Goal: Information Seeking & Learning: Find specific fact

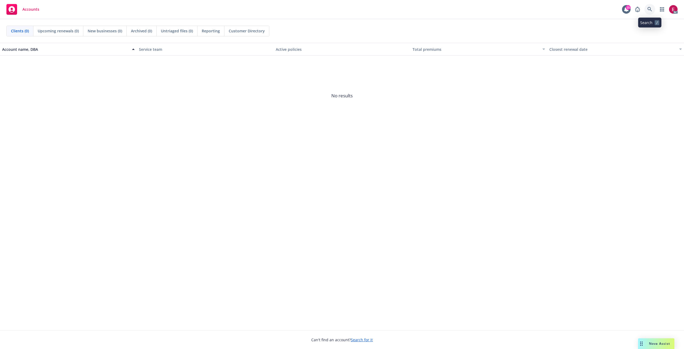
click at [650, 14] on link at bounding box center [649, 9] width 11 height 11
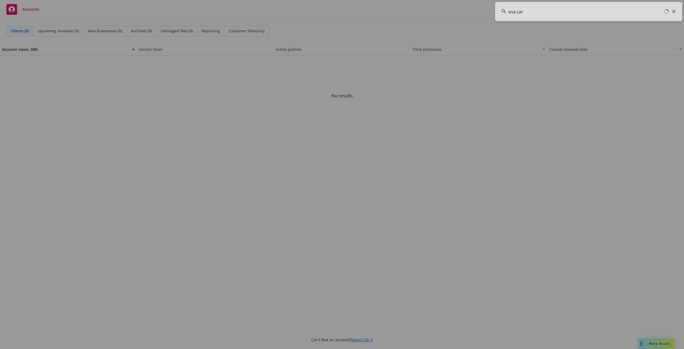
type input "[PERSON_NAME] care"
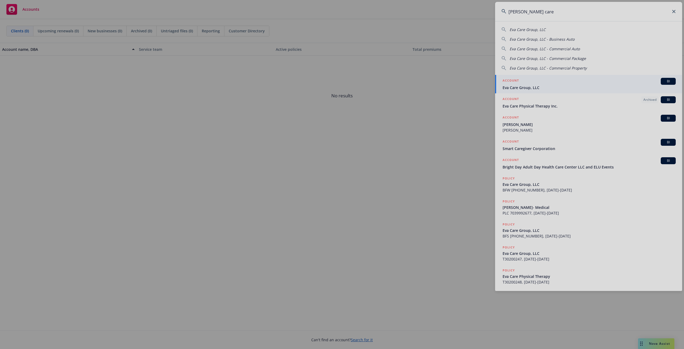
click at [543, 85] on div at bounding box center [342, 174] width 684 height 349
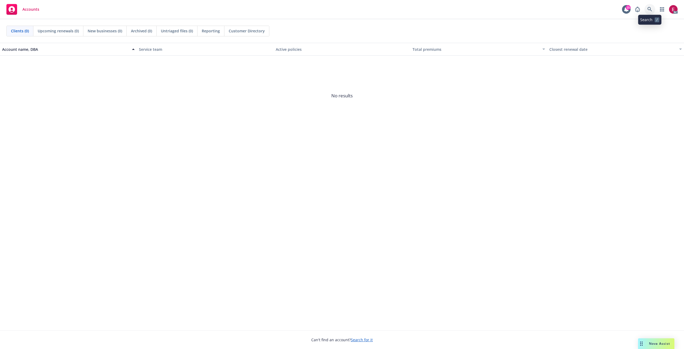
click at [653, 9] on link at bounding box center [649, 9] width 11 height 11
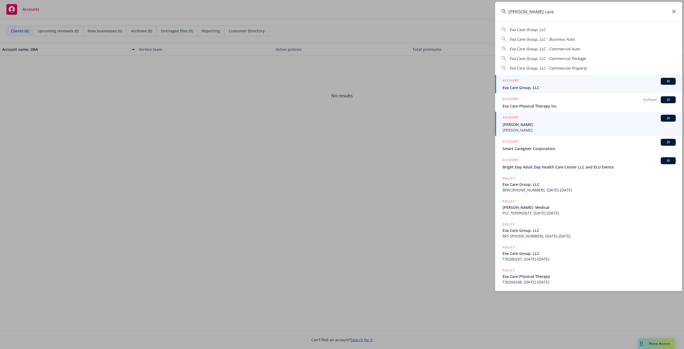
type input "[PERSON_NAME] care"
click at [533, 85] on span "Eva Care Group, LLC" at bounding box center [588, 88] width 173 height 6
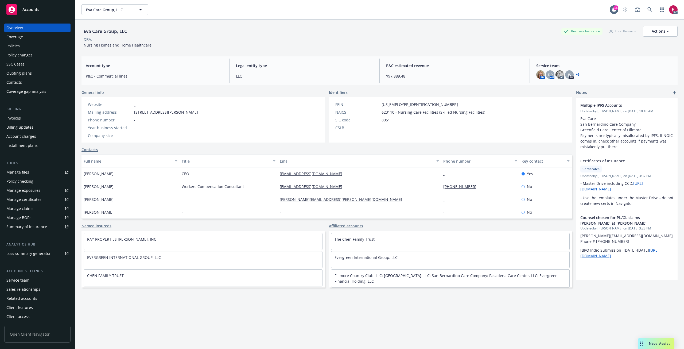
click at [17, 45] on div "Policies" at bounding box center [12, 46] width 13 height 9
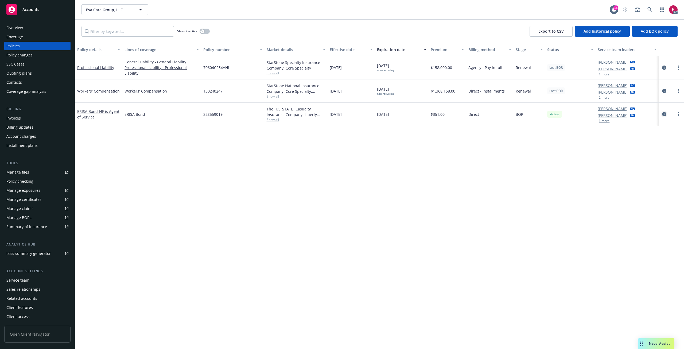
click at [664, 116] on icon "circleInformation" at bounding box center [664, 114] width 4 height 4
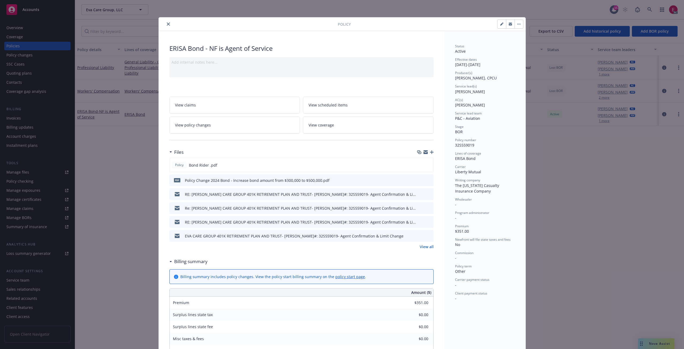
scroll to position [134, 0]
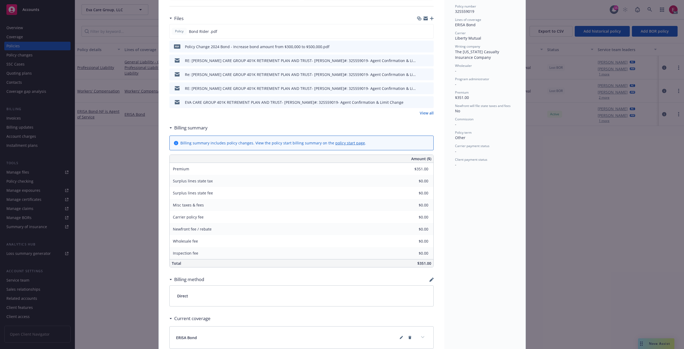
click at [591, 150] on div "Policy [PERSON_NAME] - NF is Agent of Service Add internal notes here... View c…" at bounding box center [342, 174] width 684 height 349
